Goal: Task Accomplishment & Management: Manage account settings

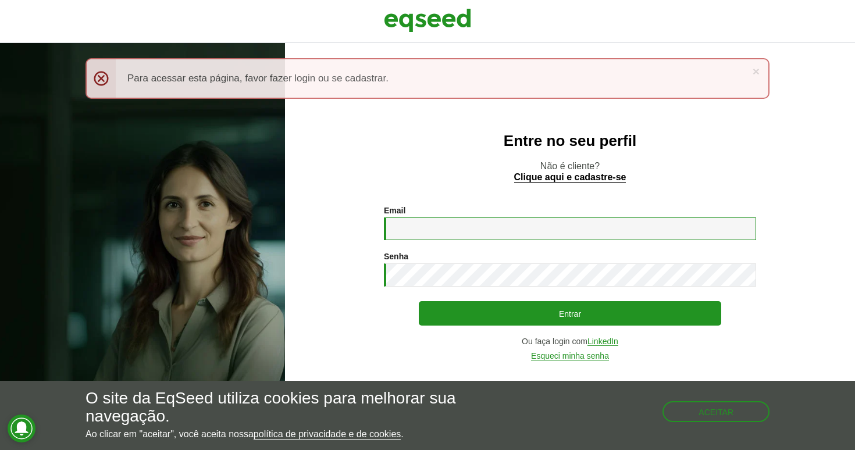
type input "**********"
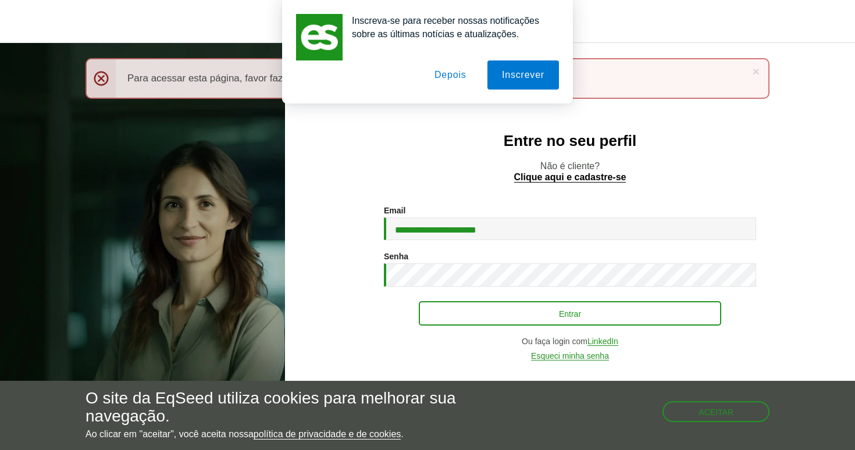
click at [484, 312] on button "Entrar" at bounding box center [570, 313] width 302 height 24
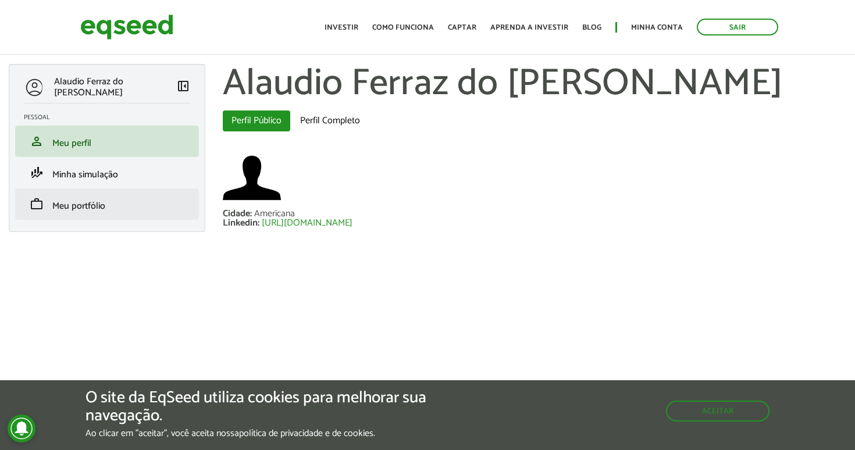
click at [79, 208] on span "Meu portfólio" at bounding box center [78, 206] width 53 height 16
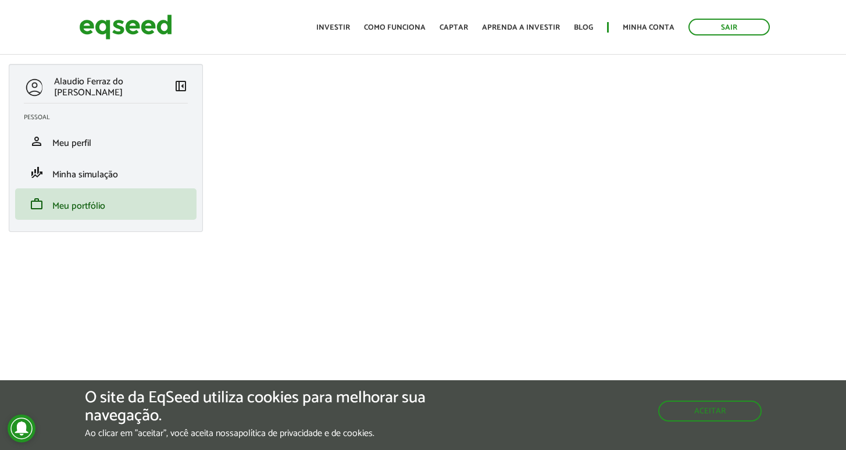
scroll to position [23, 0]
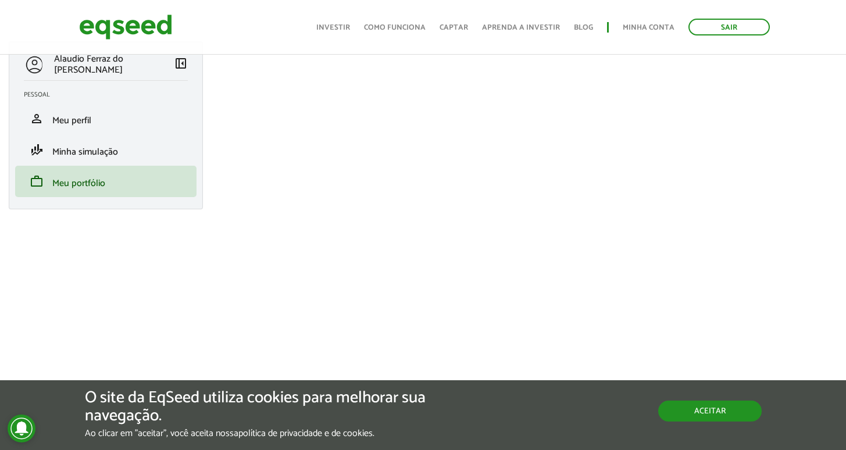
click at [722, 419] on button "Aceitar" at bounding box center [710, 411] width 104 height 21
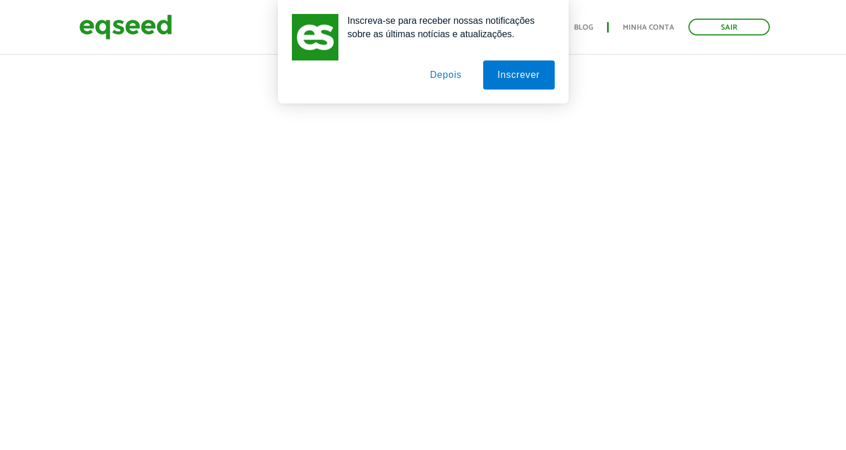
scroll to position [240, 0]
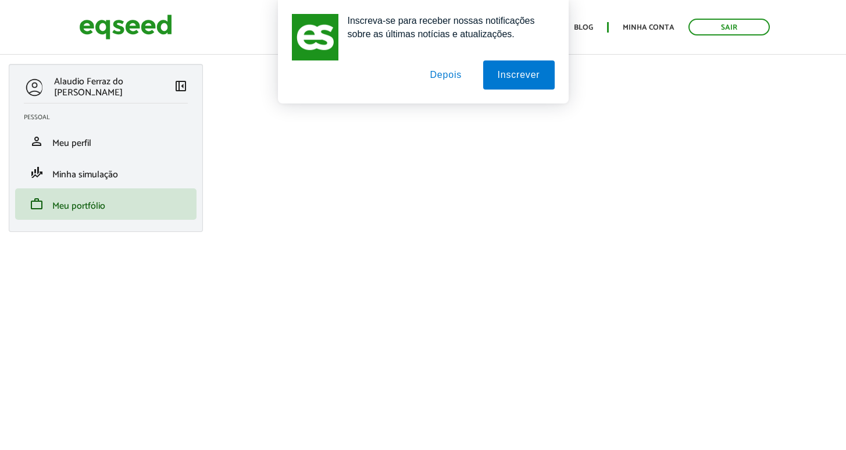
click at [440, 76] on button "Depois" at bounding box center [445, 74] width 61 height 29
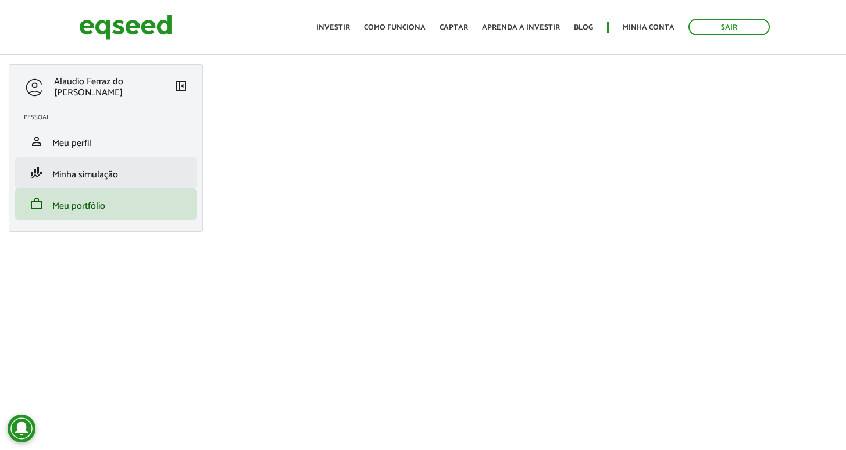
click at [80, 175] on span "Minha simulação" at bounding box center [85, 175] width 66 height 16
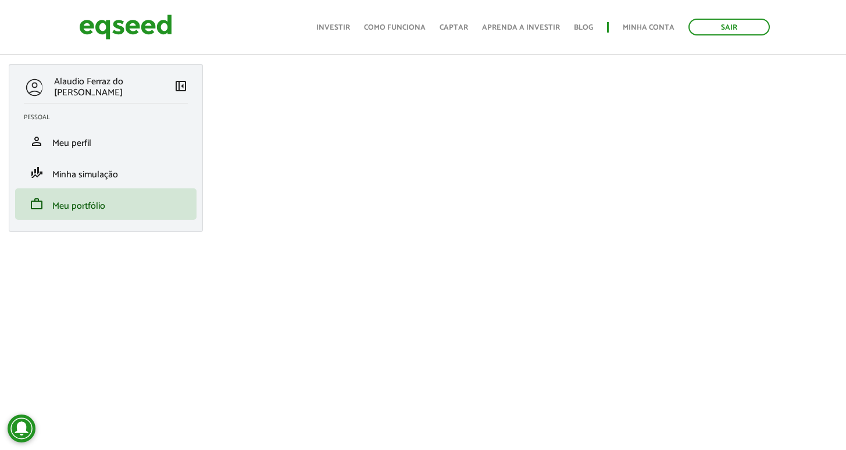
scroll to position [209, 0]
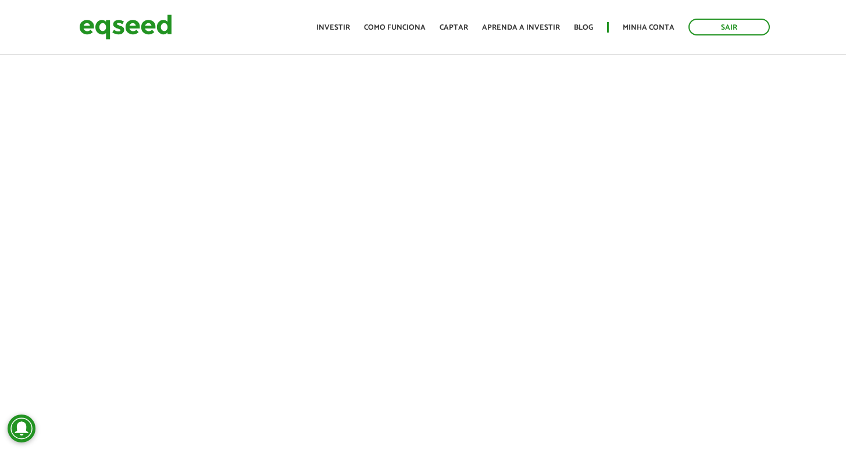
scroll to position [368, 0]
